Goal: Transaction & Acquisition: Download file/media

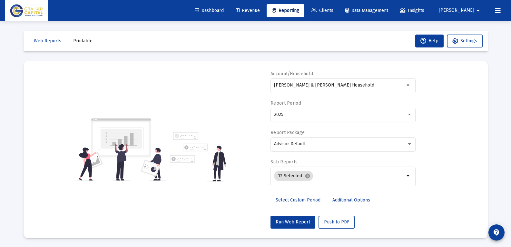
select select "View all"
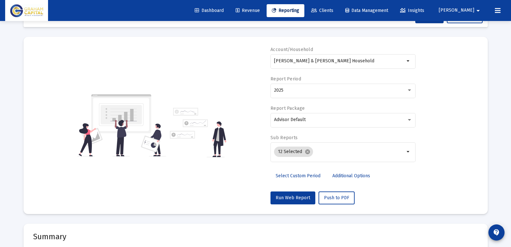
scroll to position [32, 0]
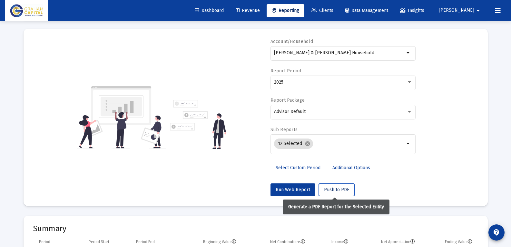
click at [336, 187] on span "Push to PDF" at bounding box center [336, 189] width 25 height 5
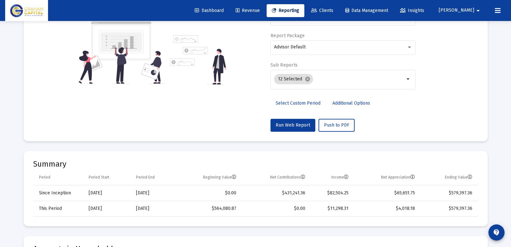
scroll to position [0, 0]
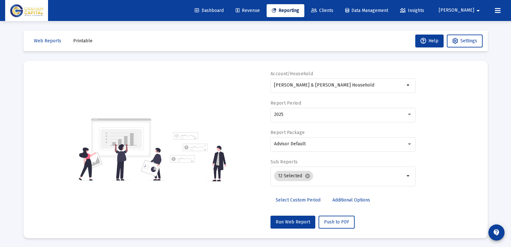
click at [473, 9] on span "[PERSON_NAME]" at bounding box center [456, 10] width 35 height 5
click at [505, 122] on div at bounding box center [255, 123] width 511 height 247
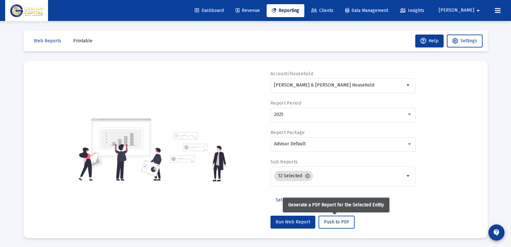
click at [335, 222] on span "Push to PDF" at bounding box center [336, 221] width 25 height 5
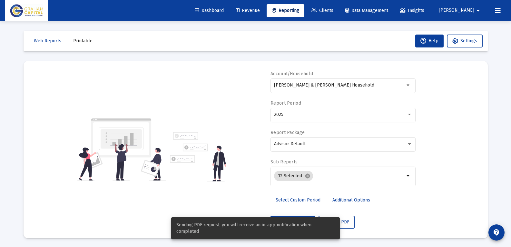
click at [388, 10] on span "Data Management" at bounding box center [366, 10] width 43 height 5
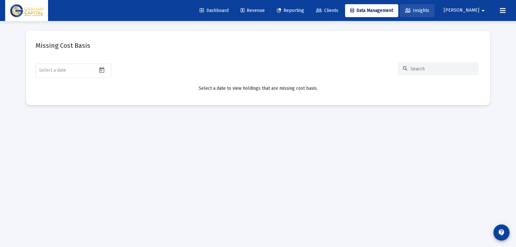
click at [429, 13] on span "Insights" at bounding box center [417, 10] width 24 height 5
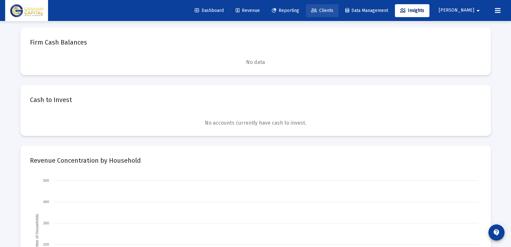
click at [334, 10] on span "Clients" at bounding box center [322, 10] width 22 height 5
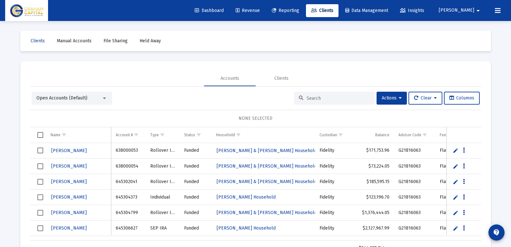
click at [476, 10] on mat-icon "arrow_drop_down" at bounding box center [478, 10] width 8 height 13
click at [374, 53] on div at bounding box center [255, 123] width 511 height 247
click at [497, 11] on icon at bounding box center [498, 11] width 6 height 8
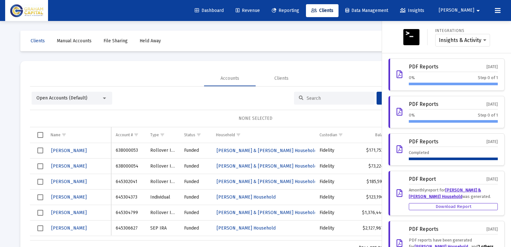
click at [424, 68] on div "PDF Reports" at bounding box center [424, 67] width 30 height 6
click at [417, 74] on div "PDF Reports [DATE] 0% Step 0 of 1" at bounding box center [453, 74] width 89 height 21
click at [414, 87] on div "PDF Reports [DATE] 0% Step 0 of 1" at bounding box center [447, 74] width 116 height 32
click at [416, 129] on app-jobs "PDF Reports [DATE] 0% Step 0 of 1 PDF Reports [DATE] 0% Step 0 of 1 PDF Reports…" at bounding box center [447, 111] width 116 height 107
click at [416, 150] on div "Completed" at bounding box center [453, 154] width 89 height 11
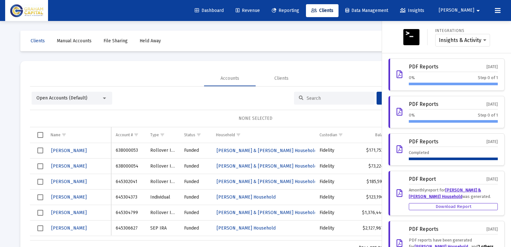
click at [424, 159] on div at bounding box center [453, 158] width 89 height 3
click at [392, 150] on div "PDF Reports [DATE] Completed" at bounding box center [447, 149] width 116 height 32
click at [68, 60] on div at bounding box center [255, 123] width 511 height 247
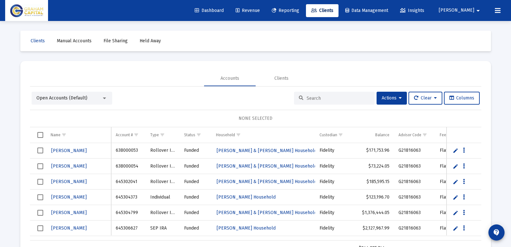
click at [388, 10] on span "Data Management" at bounding box center [366, 10] width 43 height 5
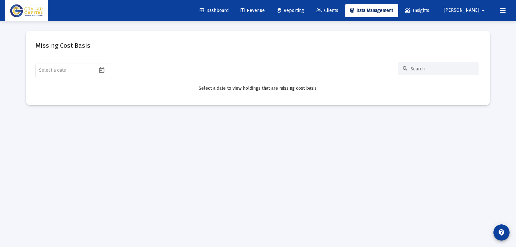
click at [434, 14] on link "Insights" at bounding box center [417, 10] width 35 height 13
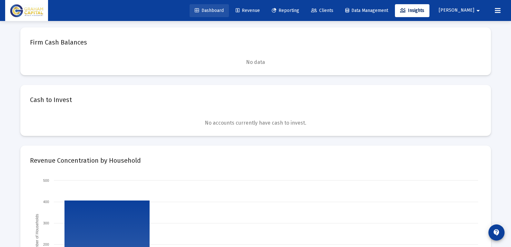
click at [223, 12] on span "Dashboard" at bounding box center [209, 10] width 29 height 5
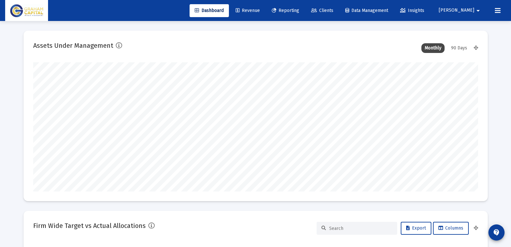
click at [299, 13] on span "Reporting" at bounding box center [285, 10] width 27 height 5
select select "View all"
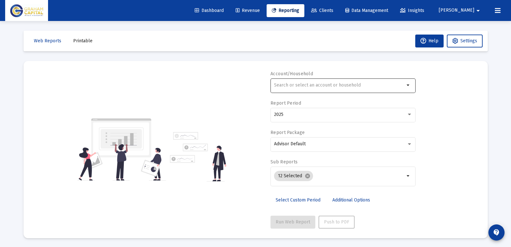
click at [299, 86] on input "text" at bounding box center [339, 85] width 131 height 5
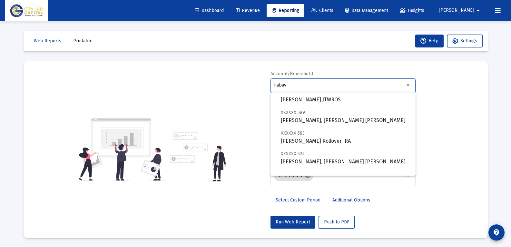
scroll to position [88, 0]
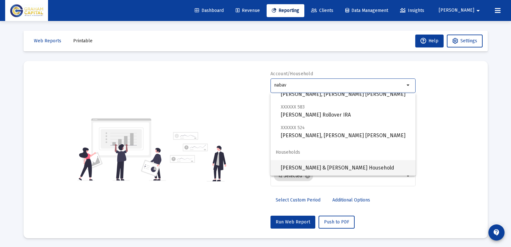
click at [324, 163] on span "[PERSON_NAME] & [PERSON_NAME] Household" at bounding box center [346, 167] width 130 height 15
type input "[PERSON_NAME] & [PERSON_NAME] Household"
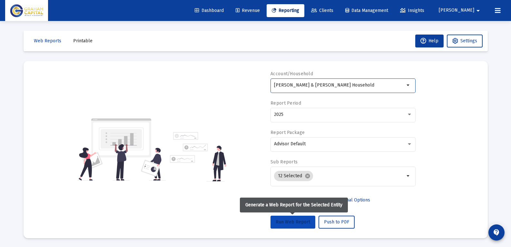
click at [305, 226] on button "Run Web Report" at bounding box center [293, 221] width 45 height 13
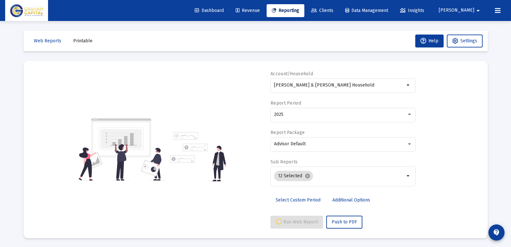
scroll to position [1, 0]
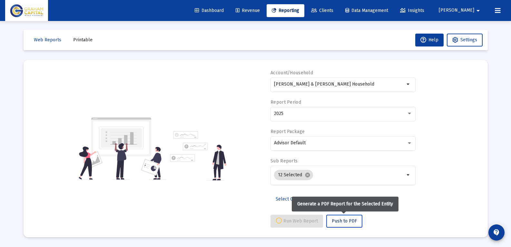
click at [341, 224] on button "Push to PDF" at bounding box center [344, 221] width 36 height 13
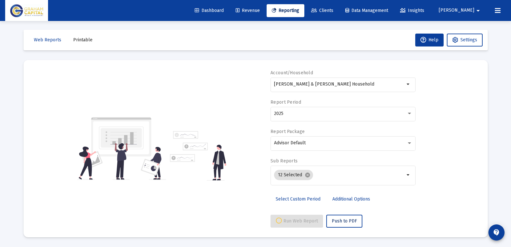
select select "View all"
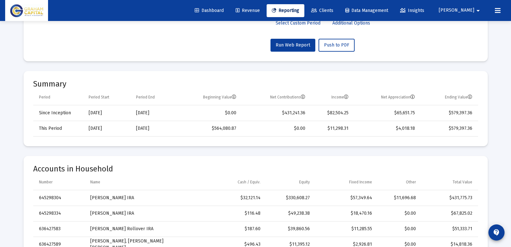
scroll to position [195, 0]
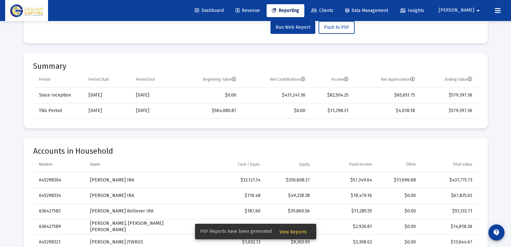
click at [298, 231] on span "View Reports" at bounding box center [293, 231] width 27 height 5
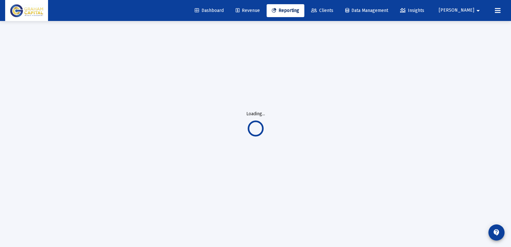
scroll to position [21, 0]
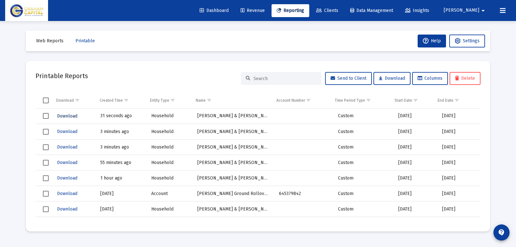
click at [67, 117] on span "Download" at bounding box center [67, 115] width 20 height 5
drag, startPoint x: 163, startPoint y: 124, endPoint x: 156, endPoint y: 124, distance: 6.8
click at [163, 124] on td "Household" at bounding box center [170, 131] width 46 height 15
click at [69, 116] on span "Download" at bounding box center [67, 115] width 20 height 5
